Goal: Find specific page/section: Find specific page/section

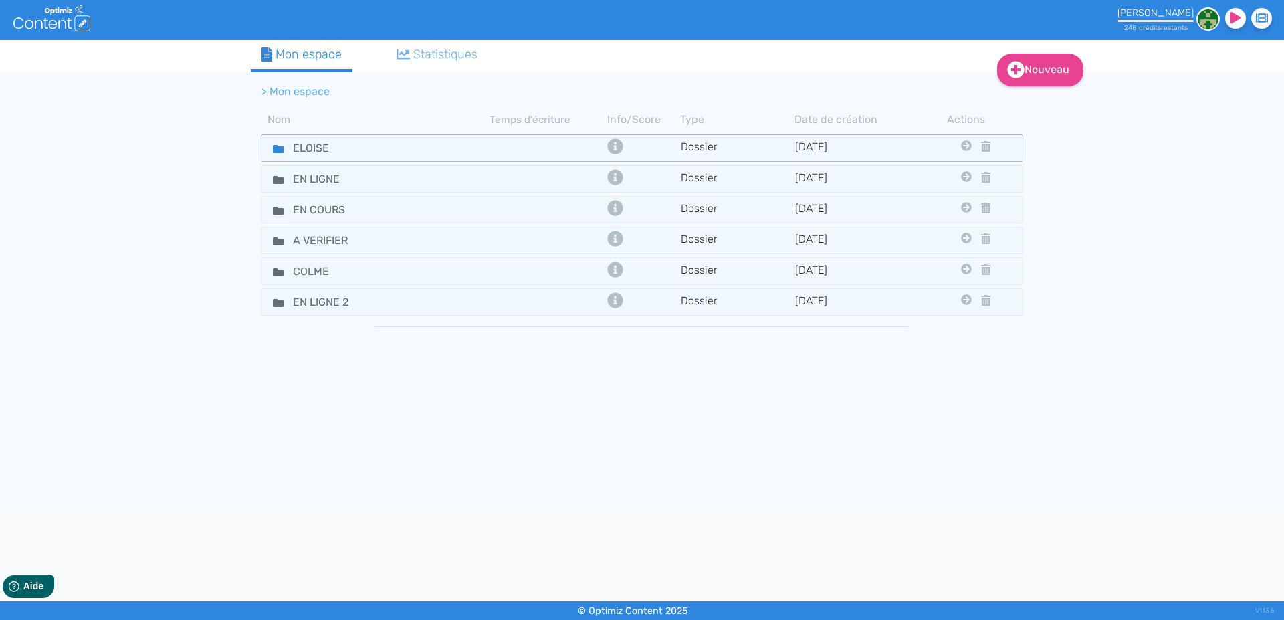
click at [271, 147] on fa-icon at bounding box center [273, 147] width 20 height 19
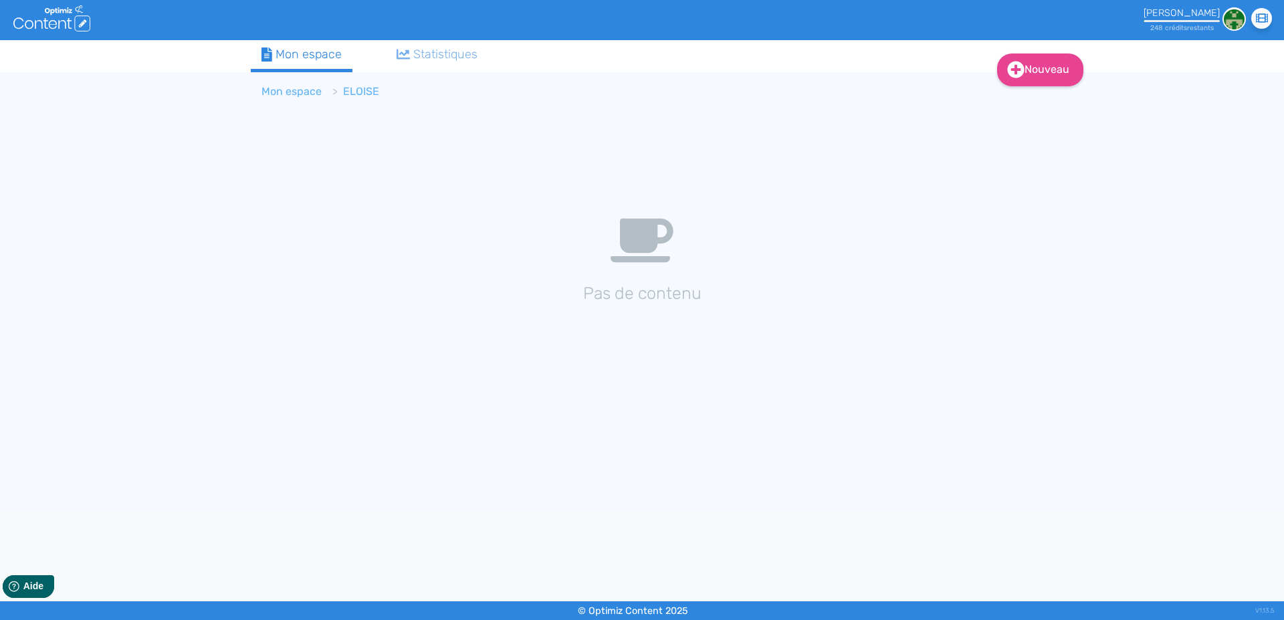
click at [297, 86] on link "Mon espace" at bounding box center [292, 91] width 60 height 13
